Goal: Navigation & Orientation: Find specific page/section

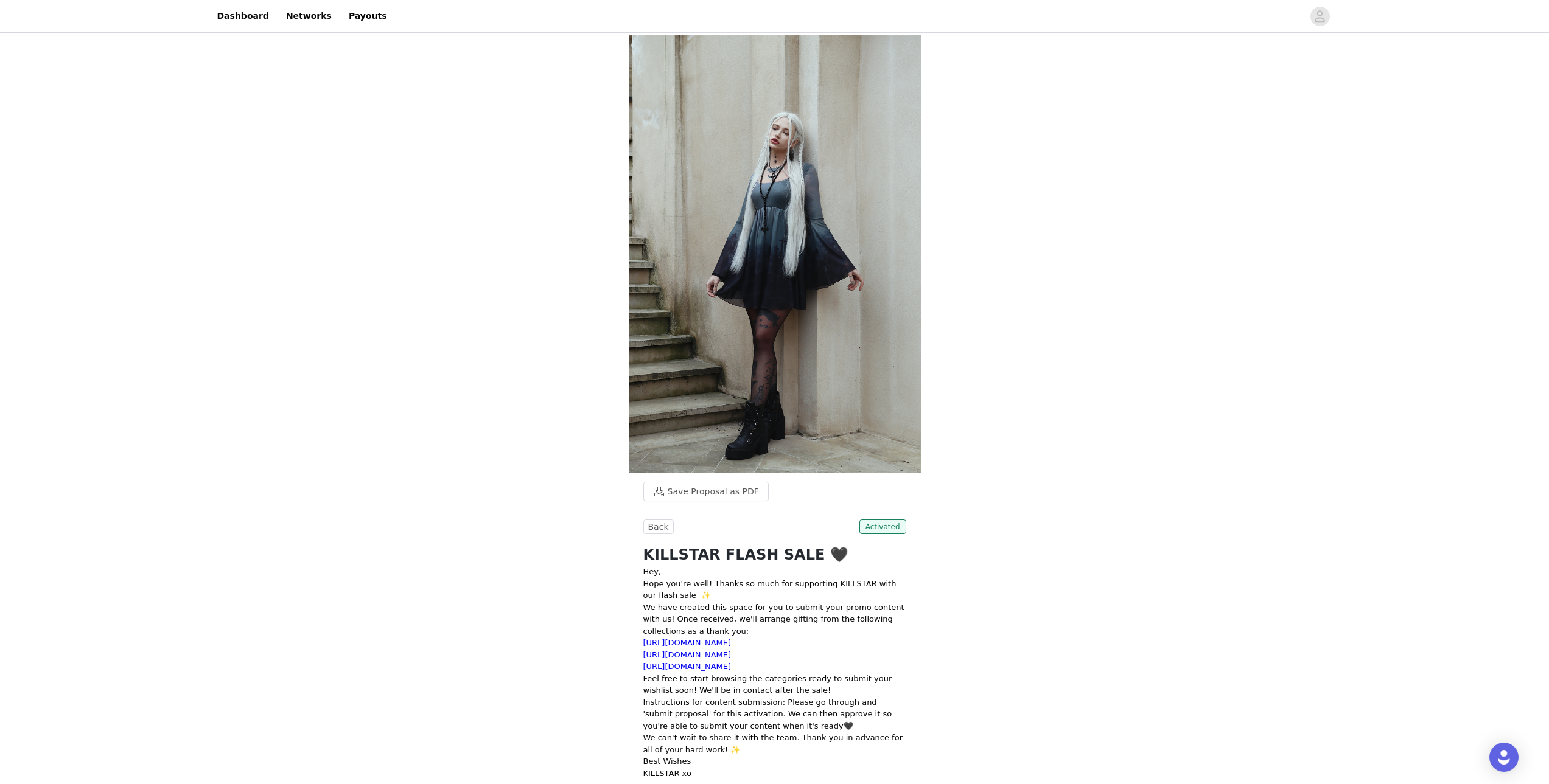
scroll to position [474, 0]
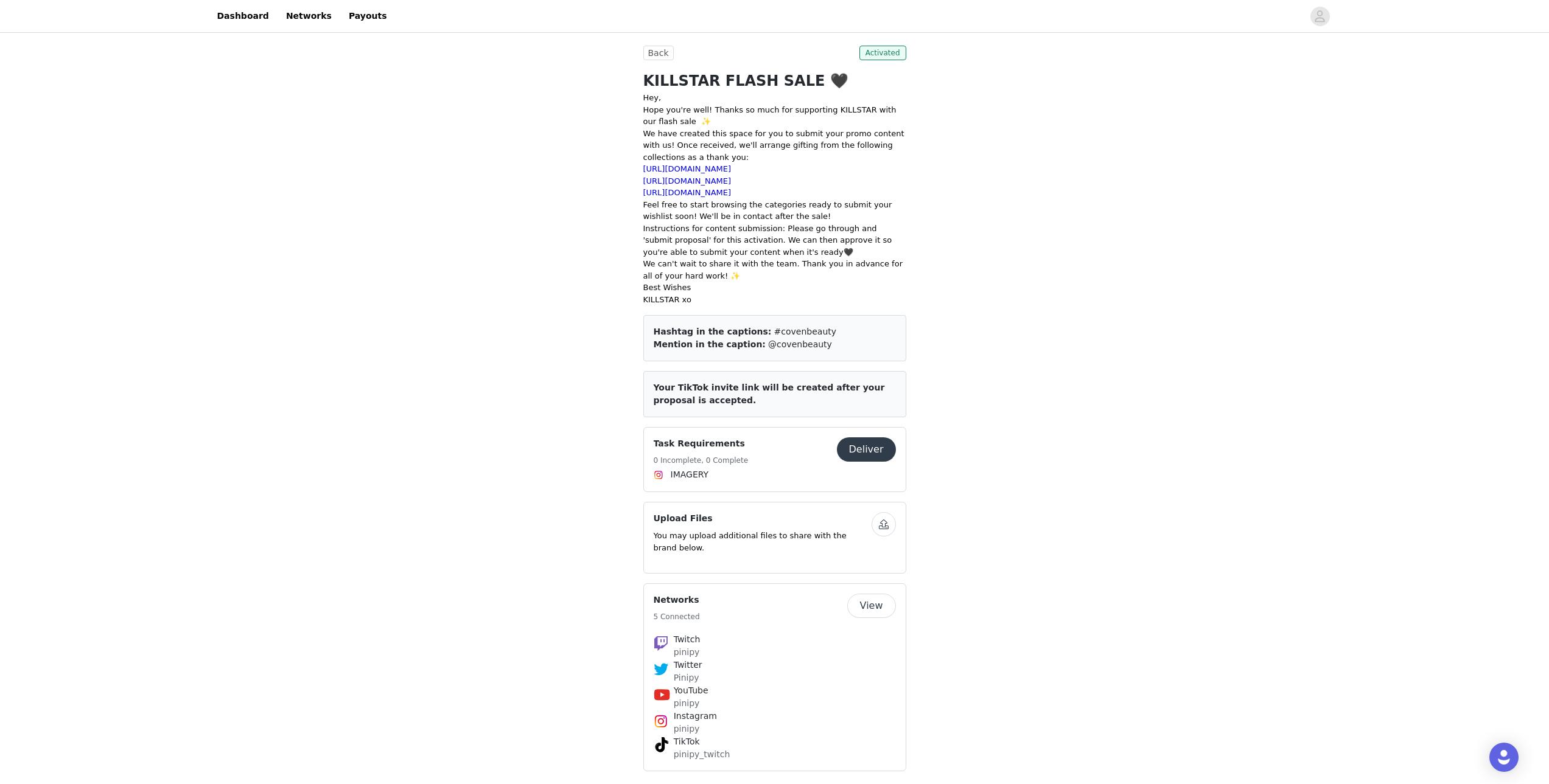
click at [654, 61] on div "Back Activated KILLSTAR FLASH SALE 🖤 Hey, Hope you're well! Thanks so much for …" at bounding box center [775, 231] width 263 height 372
click at [654, 52] on button "Back" at bounding box center [659, 52] width 31 height 15
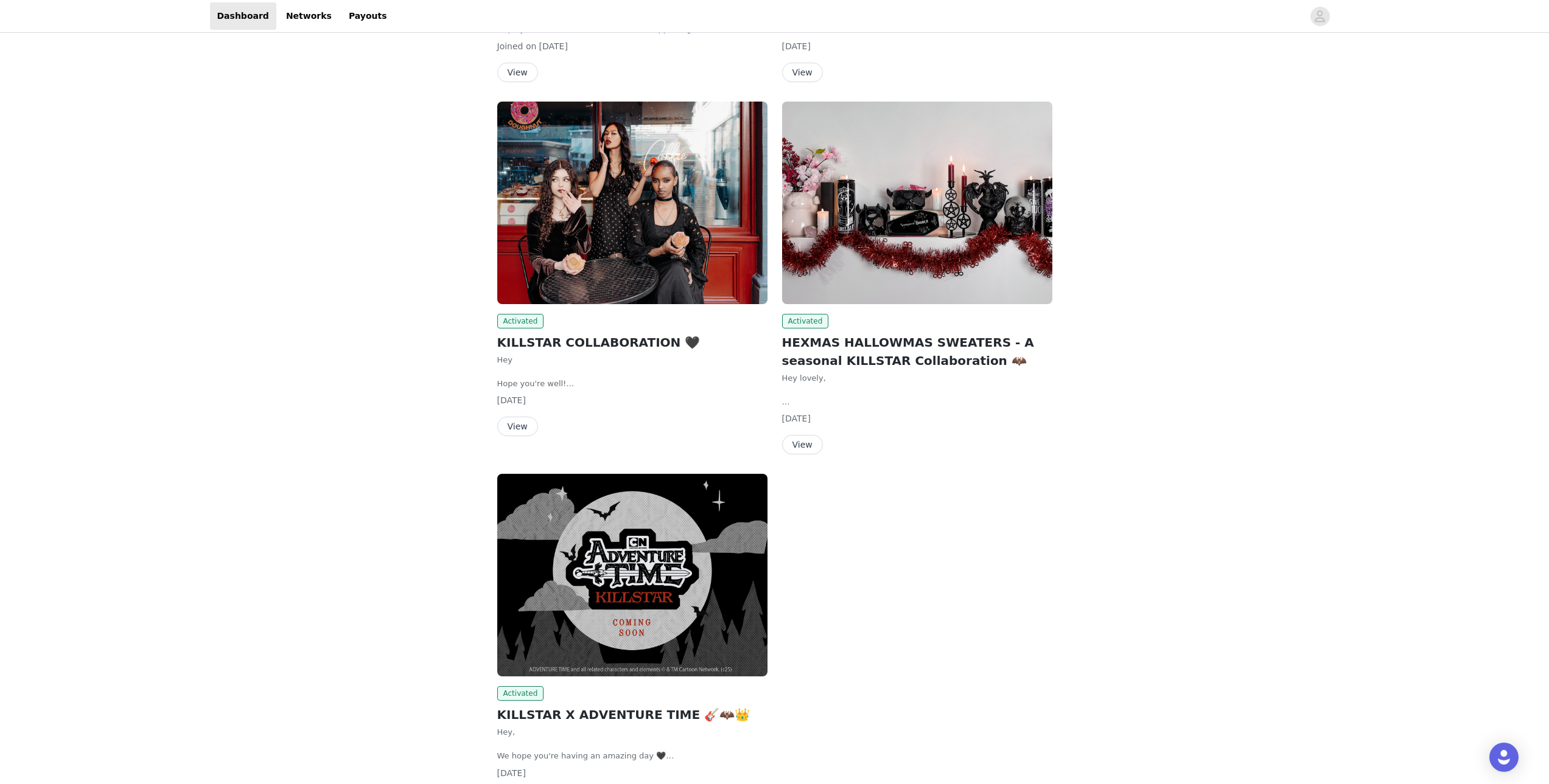
scroll to position [474, 0]
